Goal: Transaction & Acquisition: Purchase product/service

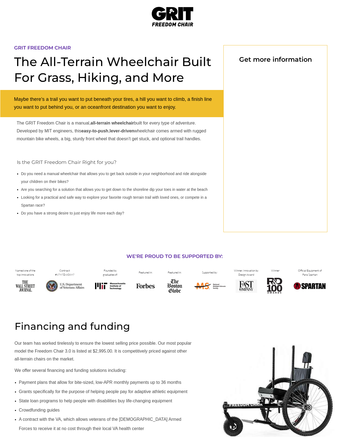
select select "US"
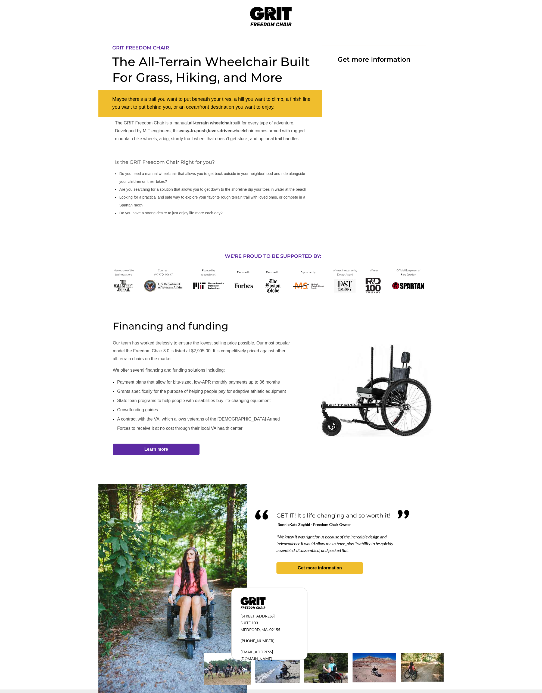
select select "US"
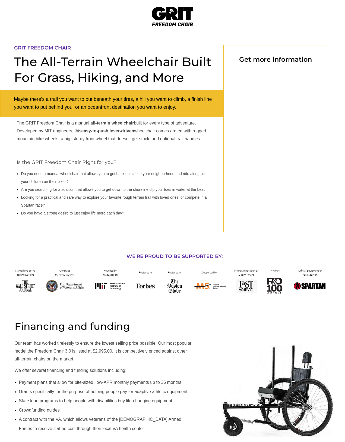
select select "US"
